Goal: Task Accomplishment & Management: Use online tool/utility

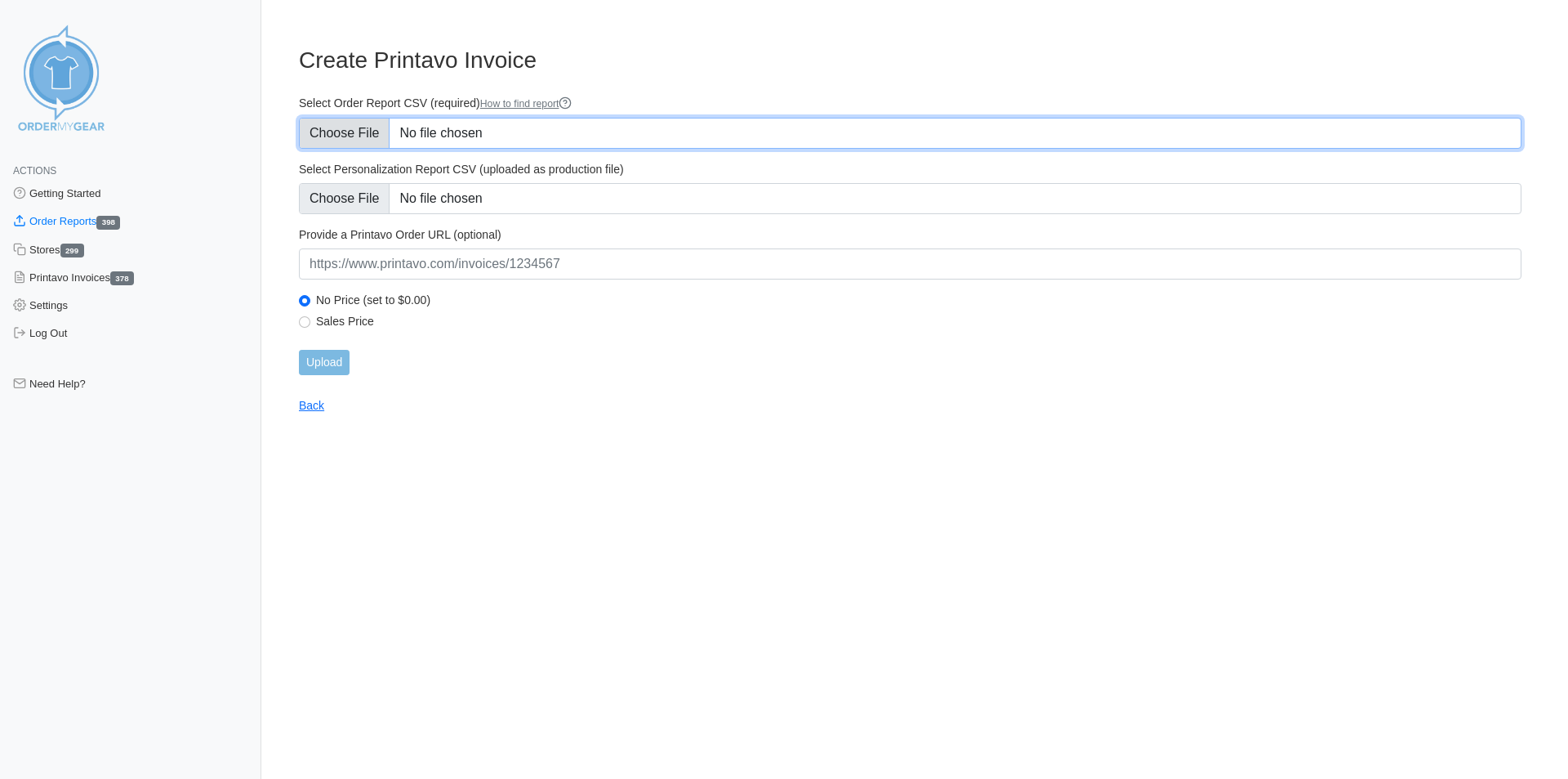
click at [363, 133] on input "Select Order Report CSV (required) How to find report" at bounding box center [911, 133] width 1222 height 31
type input "C:\fakepath\KZD37_order_report.csv"
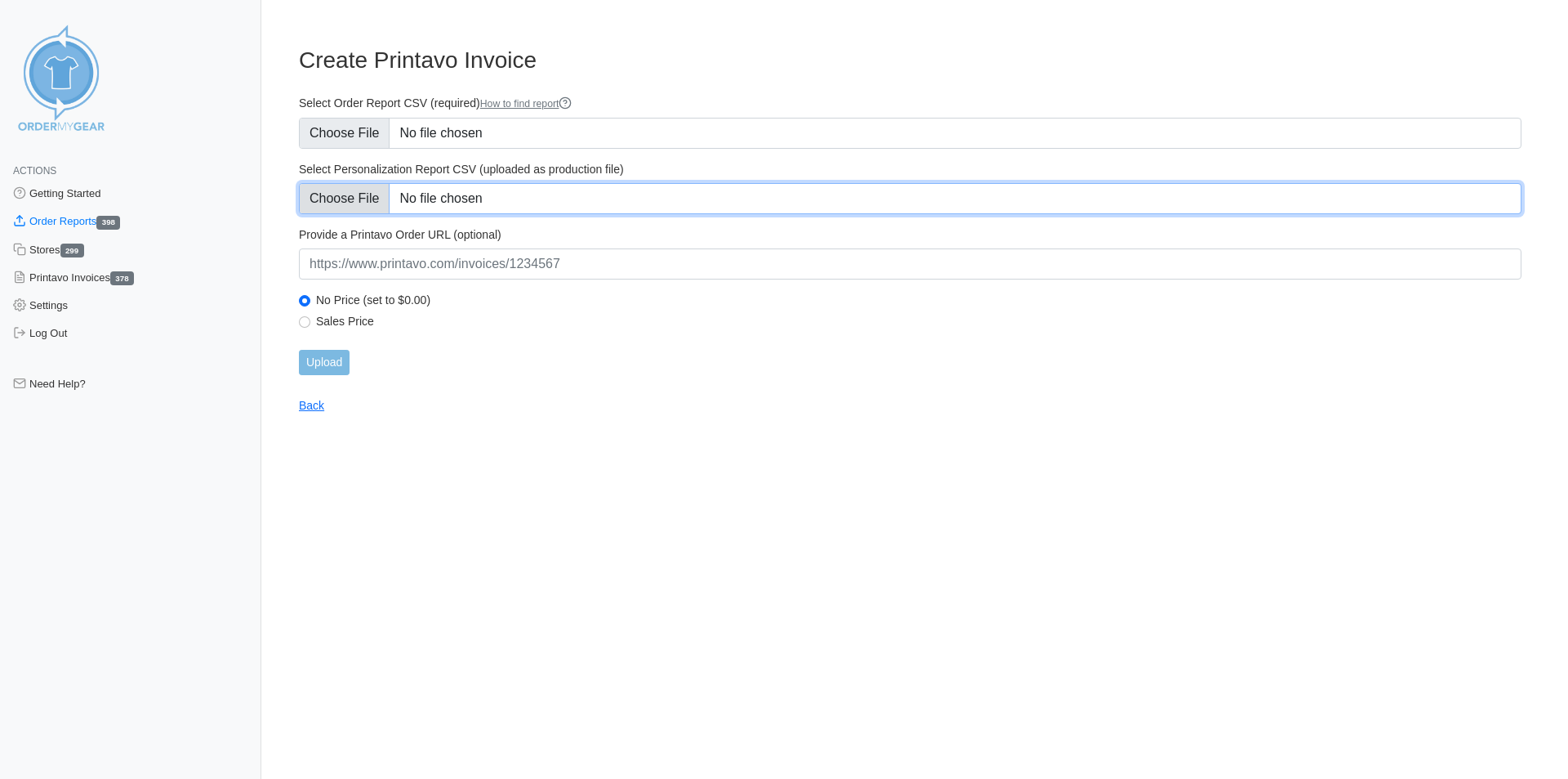
click at [376, 190] on input "Select Personalization Report CSV (uploaded as production file)" at bounding box center [911, 199] width 1222 height 31
type input "C:\fakepath\KZD37_personalization_report.csv"
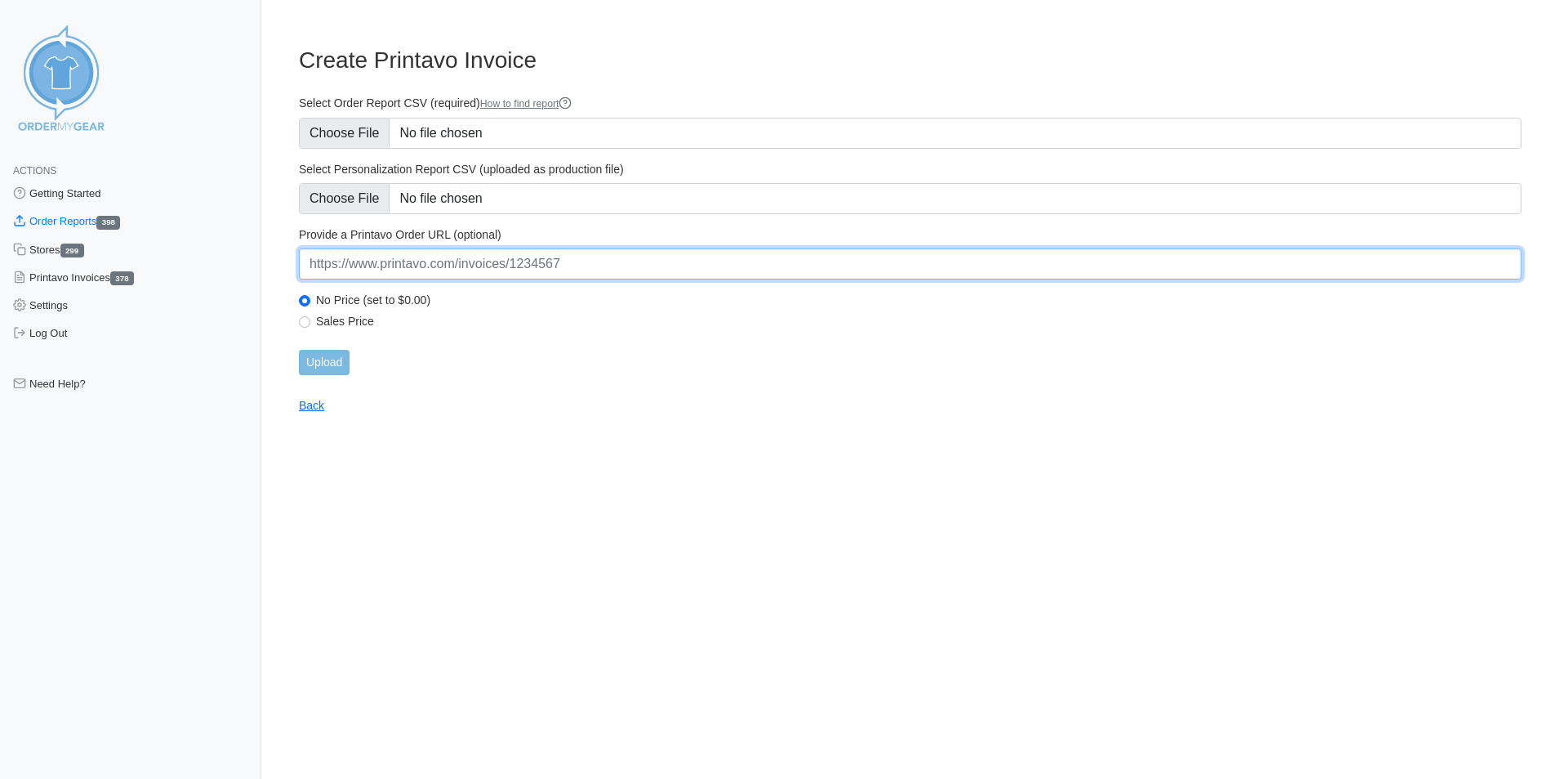
click at [414, 263] on input "url" at bounding box center [911, 263] width 1222 height 31
paste input "[URL][DOMAIN_NAME]"
type input "[URL][DOMAIN_NAME]"
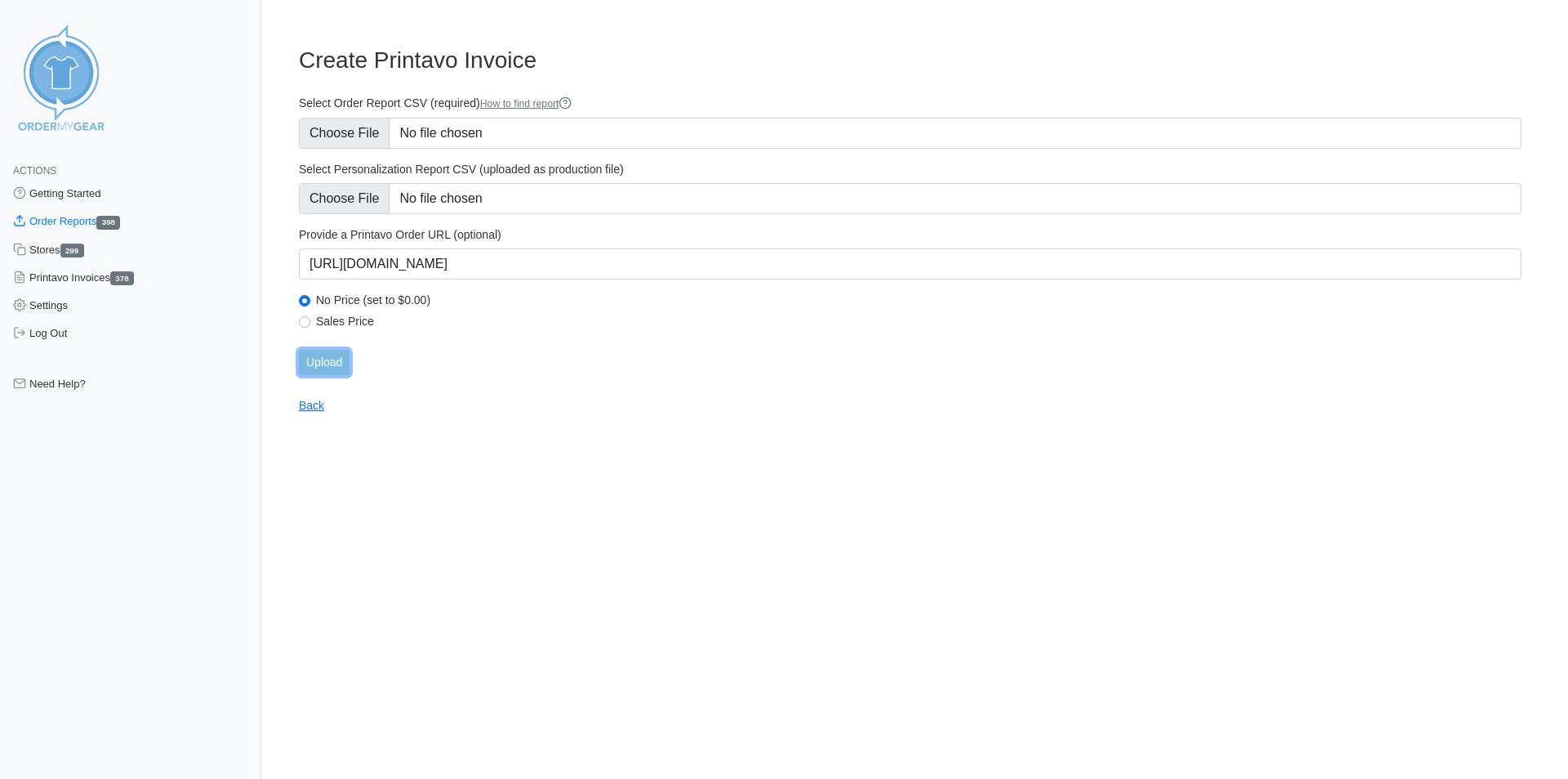
click at [332, 359] on input "Upload" at bounding box center [325, 363] width 50 height 25
